Goal: Information Seeking & Learning: Learn about a topic

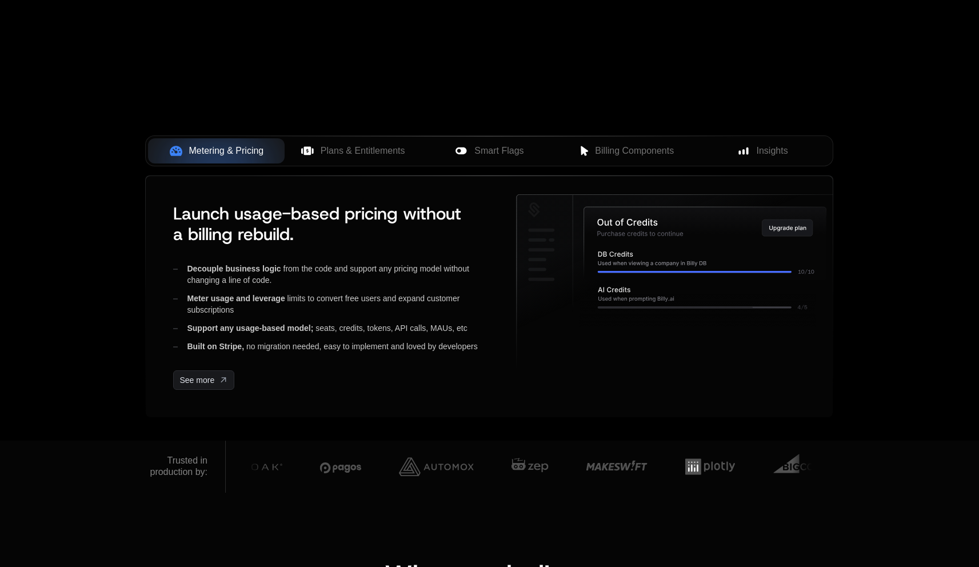
scroll to position [389, 0]
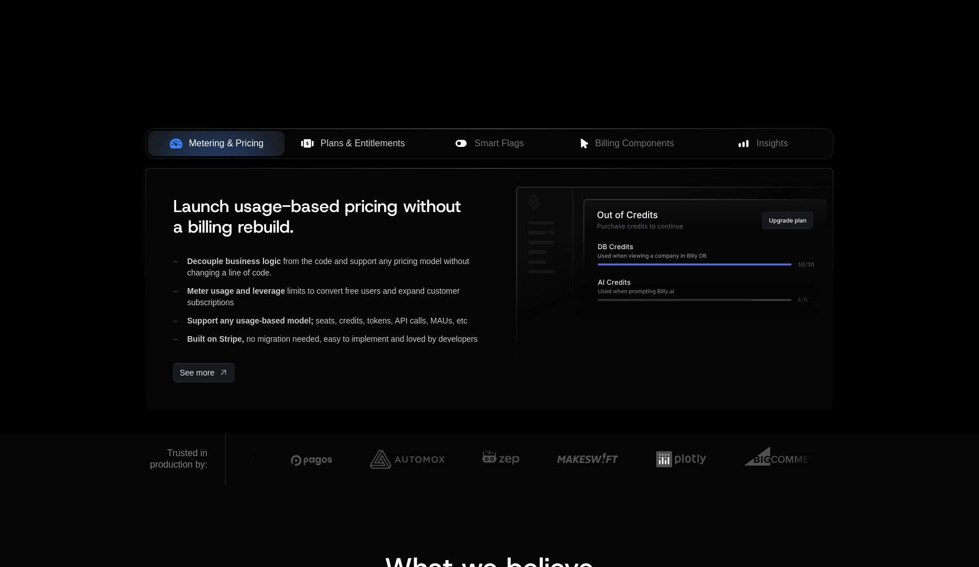
click at [354, 145] on span "Plans & Entitlements" at bounding box center [363, 144] width 85 height 14
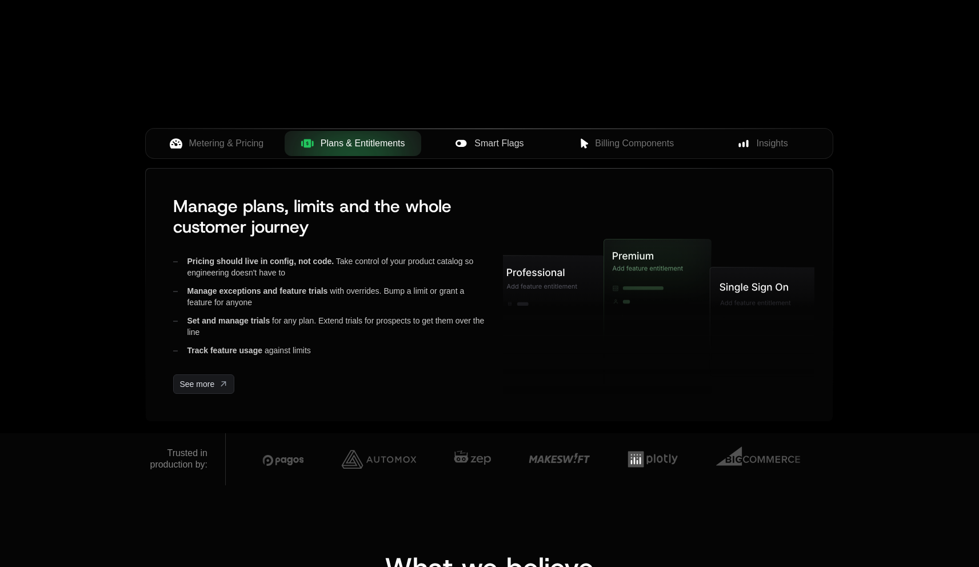
click at [475, 152] on button "Smart Flags" at bounding box center [489, 143] width 137 height 25
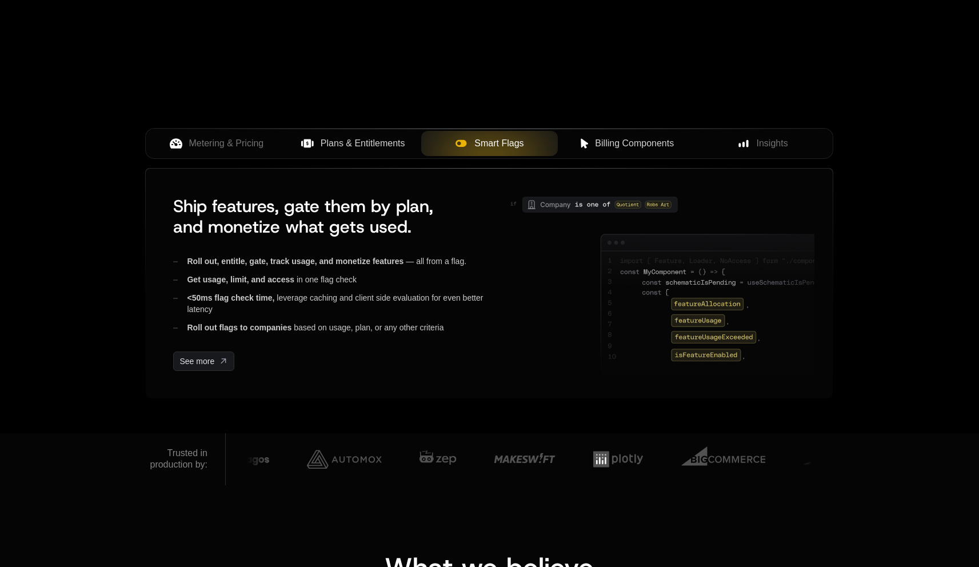
click at [654, 152] on button "Billing Components" at bounding box center [626, 143] width 137 height 25
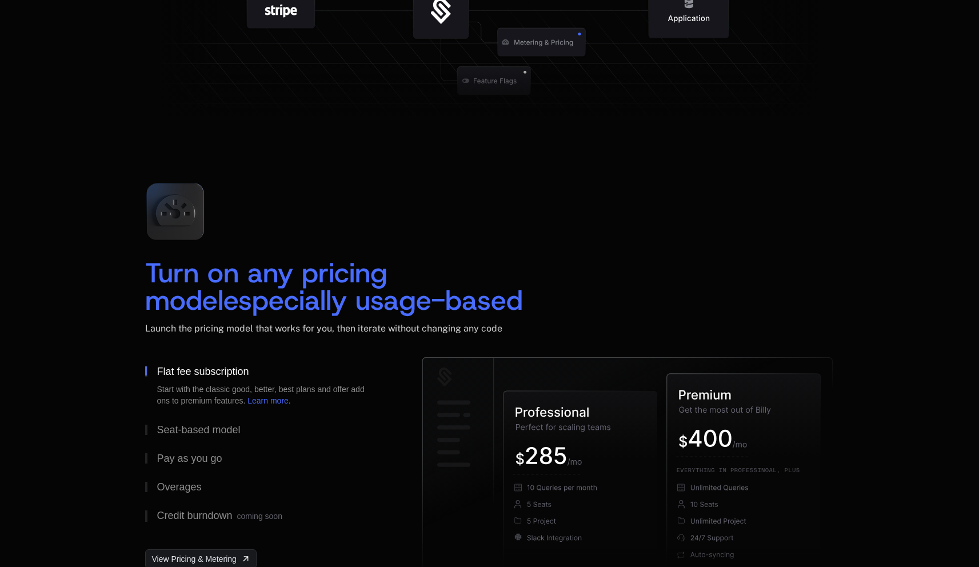
scroll to position [1558, 0]
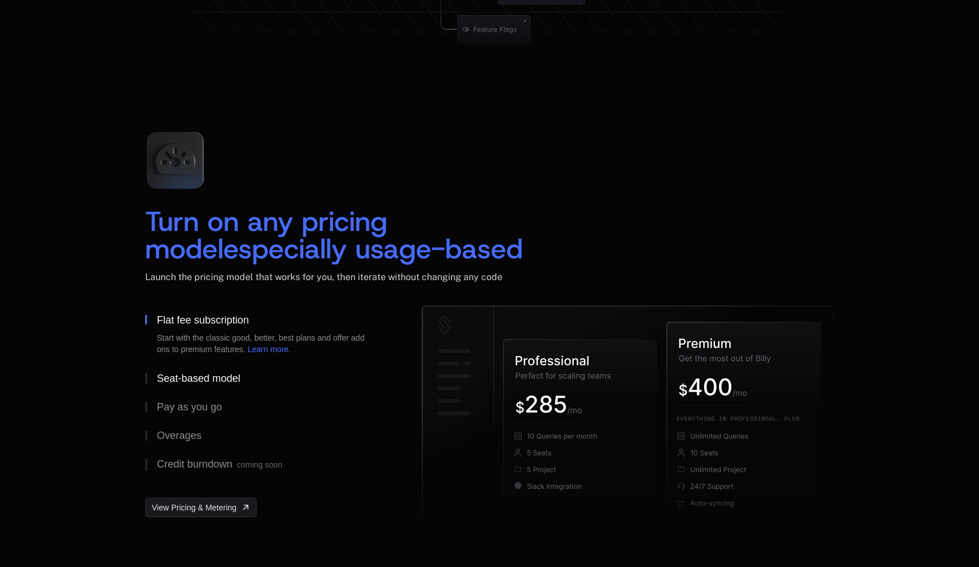
click at [217, 375] on div "Seat-based model" at bounding box center [198, 378] width 83 height 10
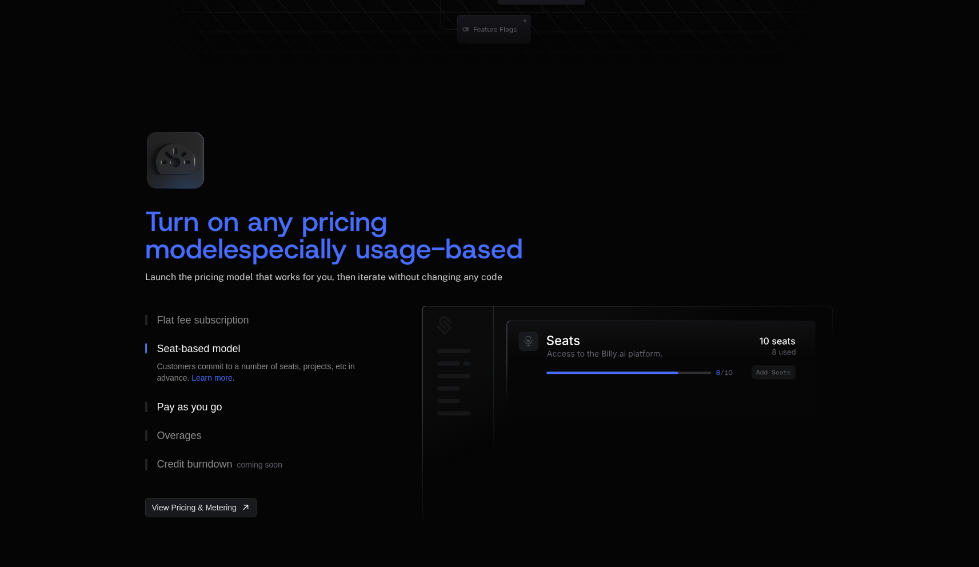
click at [194, 406] on div "Pay as you go" at bounding box center [189, 407] width 65 height 10
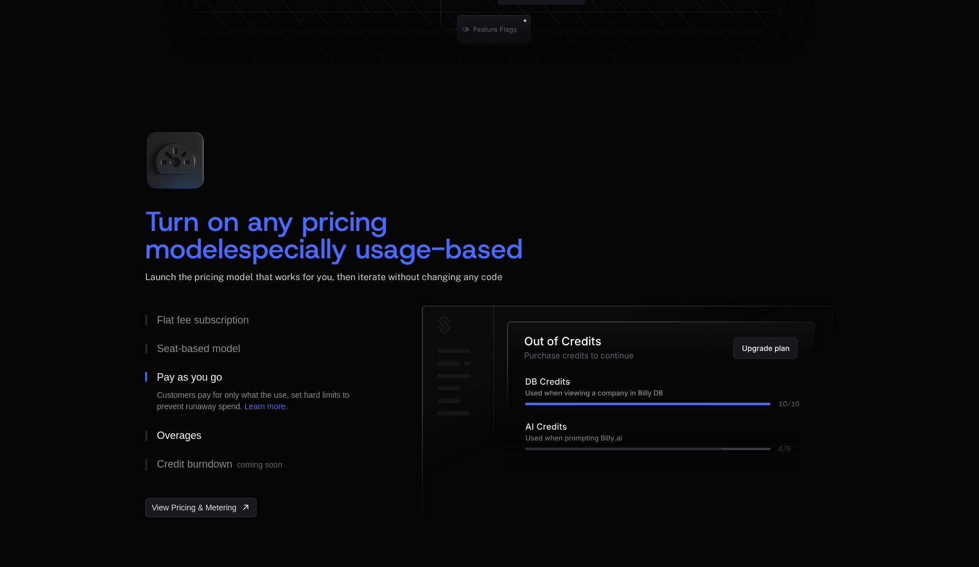
click at [184, 428] on button "Overages" at bounding box center [265, 435] width 240 height 29
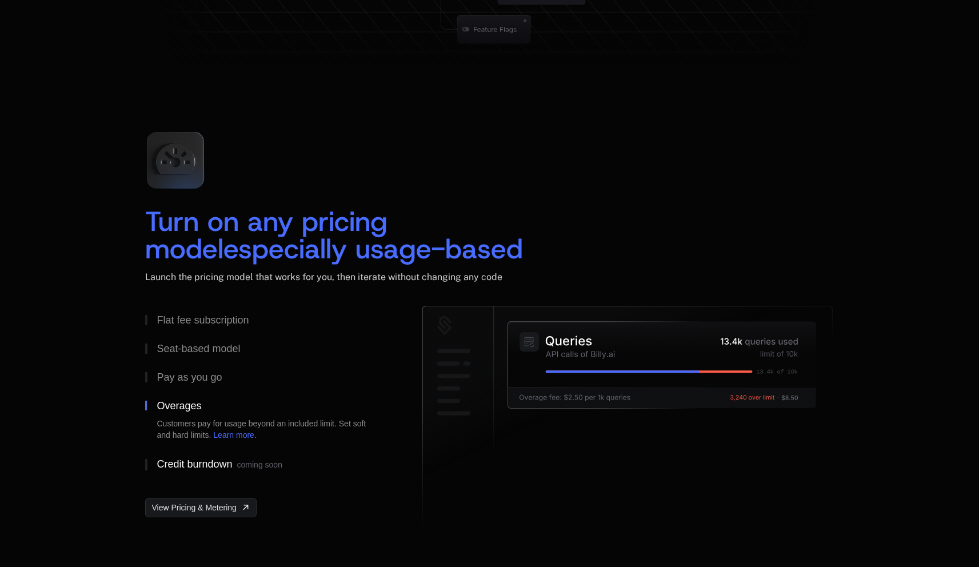
click at [190, 462] on div "Credit burndown coming soon" at bounding box center [219, 464] width 125 height 11
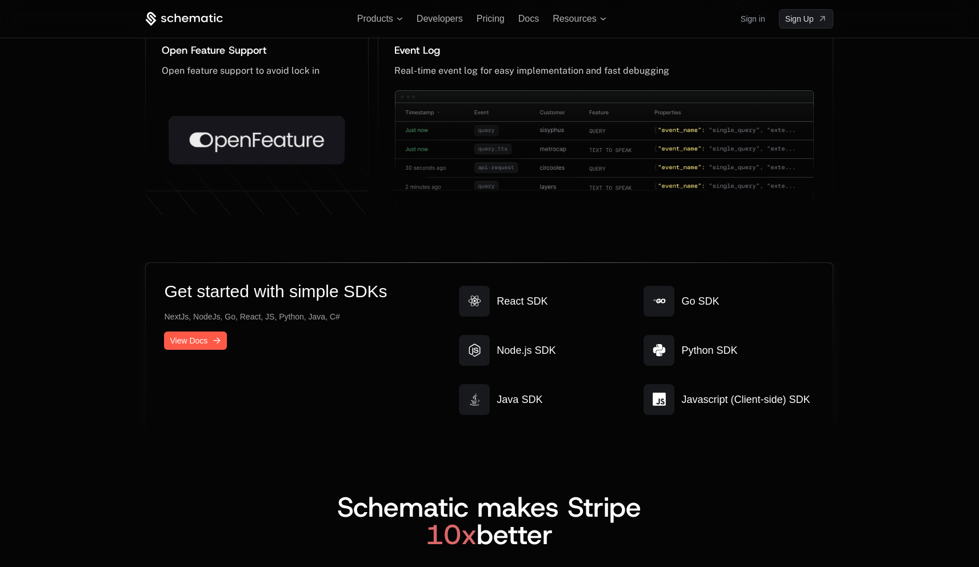
scroll to position [5960, 0]
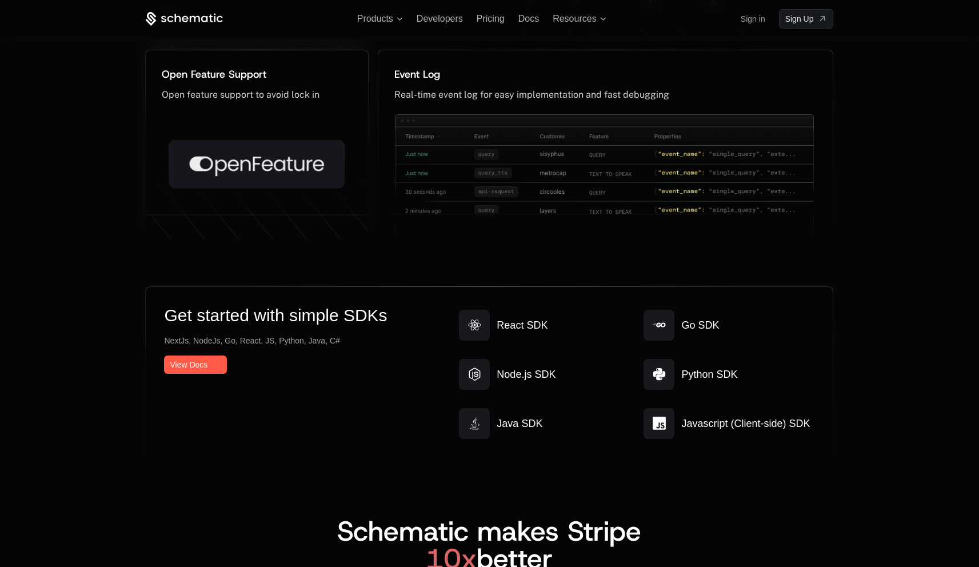
click at [177, 92] on icon at bounding box center [257, 160] width 222 height 207
drag, startPoint x: 177, startPoint y: 92, endPoint x: 306, endPoint y: 91, distance: 129.8
click at [306, 91] on icon at bounding box center [257, 160] width 222 height 207
